Goal: Task Accomplishment & Management: Use online tool/utility

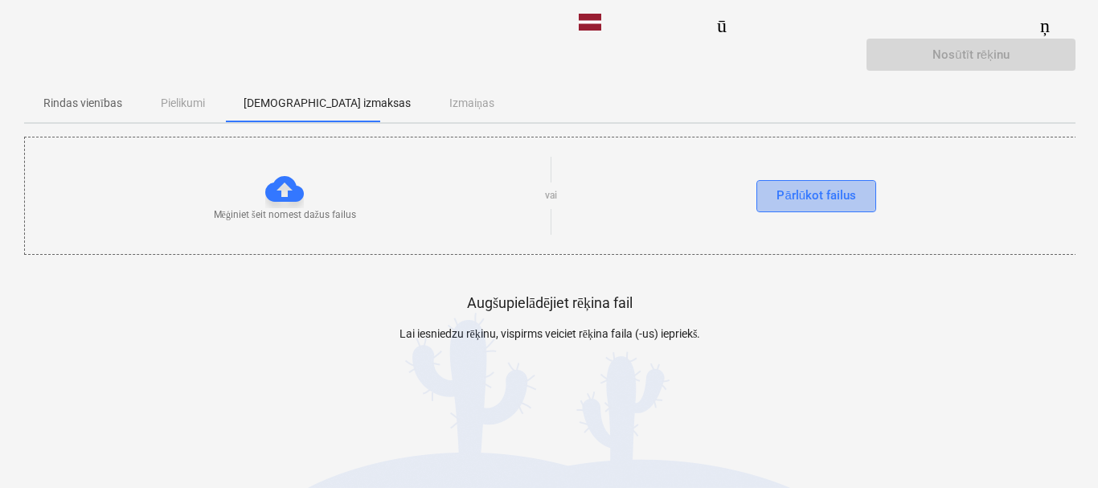
click at [790, 195] on font "Pārlūkot failus" at bounding box center [816, 195] width 80 height 14
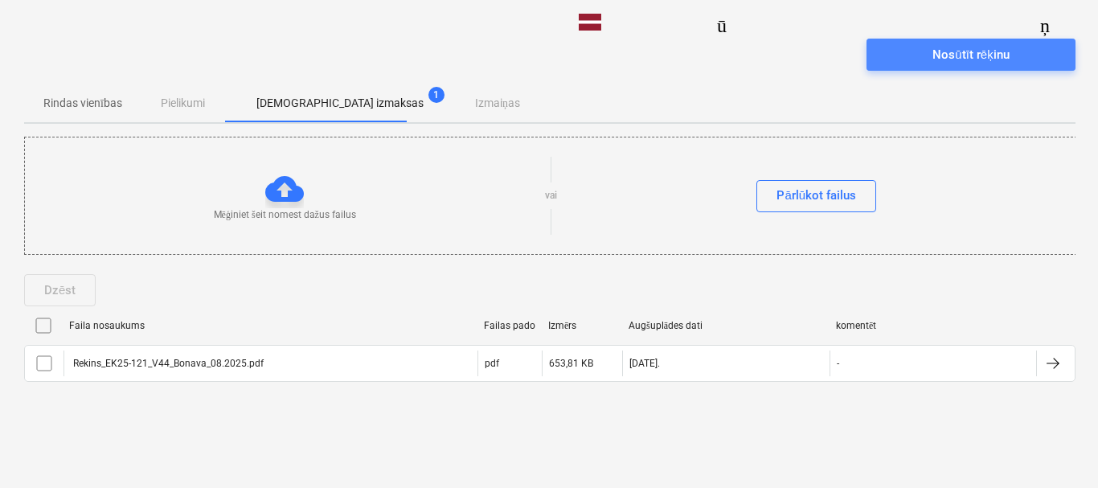
click at [964, 58] on font "Nosūtīt rēķinu" at bounding box center [970, 54] width 76 height 14
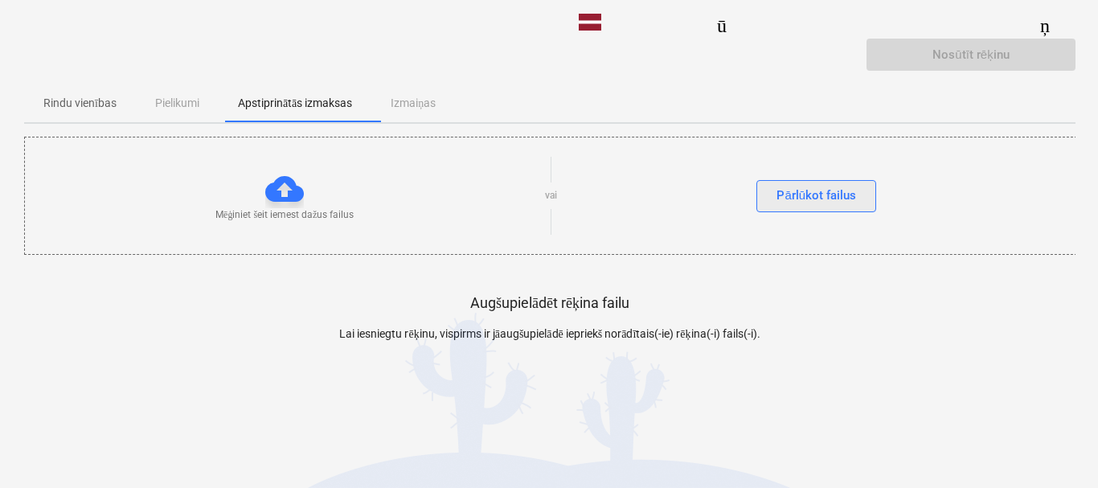
click at [815, 194] on font "Pārlūkot failus" at bounding box center [816, 195] width 80 height 14
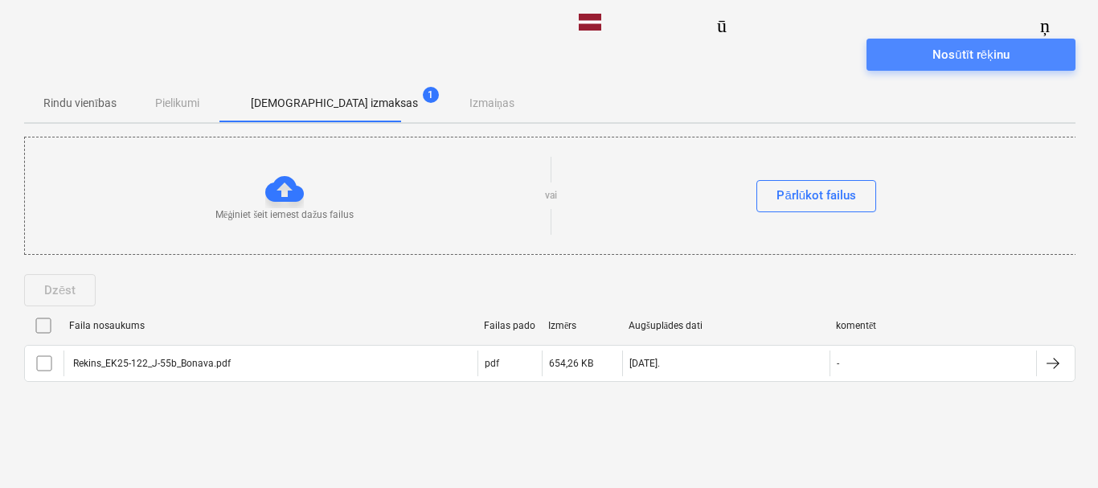
click at [935, 55] on font "Nosūtīt rēķinu" at bounding box center [970, 54] width 76 height 14
